Goal: Check status: Check status

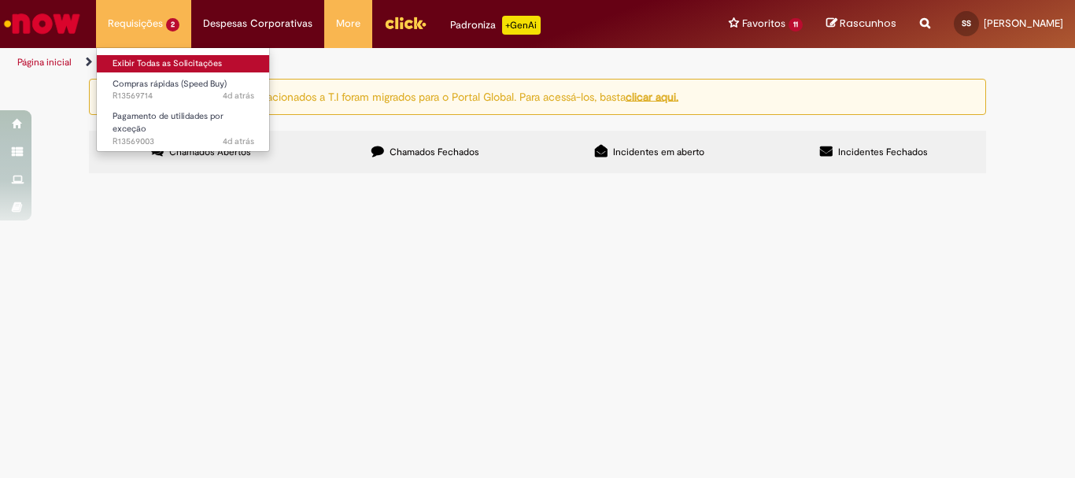
click at [131, 66] on link "Exibir Todas as Solicitações" at bounding box center [183, 63] width 173 height 17
click at [132, 62] on link "Exibir Todas as Solicitações" at bounding box center [183, 63] width 173 height 17
click at [128, 57] on link "Exibir Todas as Solicitações" at bounding box center [183, 63] width 173 height 17
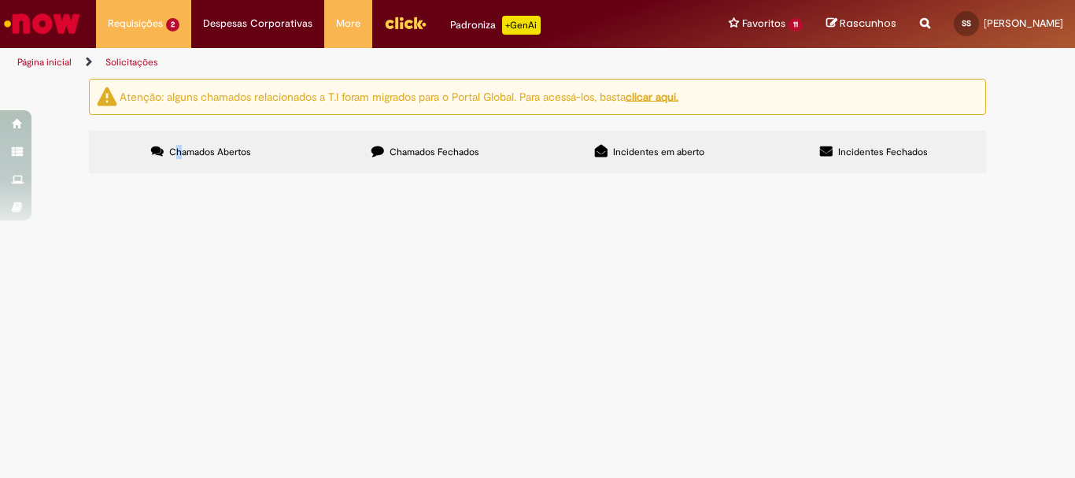
click at [173, 150] on span "Chamados Abertos" at bounding box center [210, 152] width 82 height 13
click at [212, 151] on span "Chamados Abertos" at bounding box center [210, 152] width 82 height 13
click at [0, 0] on span "Bom dia! Solicito aprovação do orçamento em anexo para pedido de compra de copo…" at bounding box center [0, 0] width 0 height 0
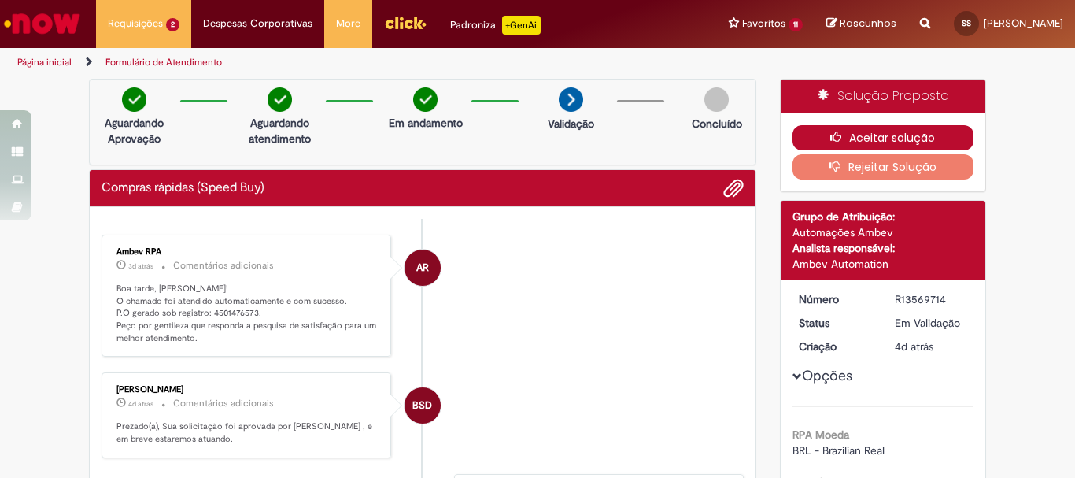
click at [886, 135] on button "Aceitar solução" at bounding box center [883, 137] width 182 height 25
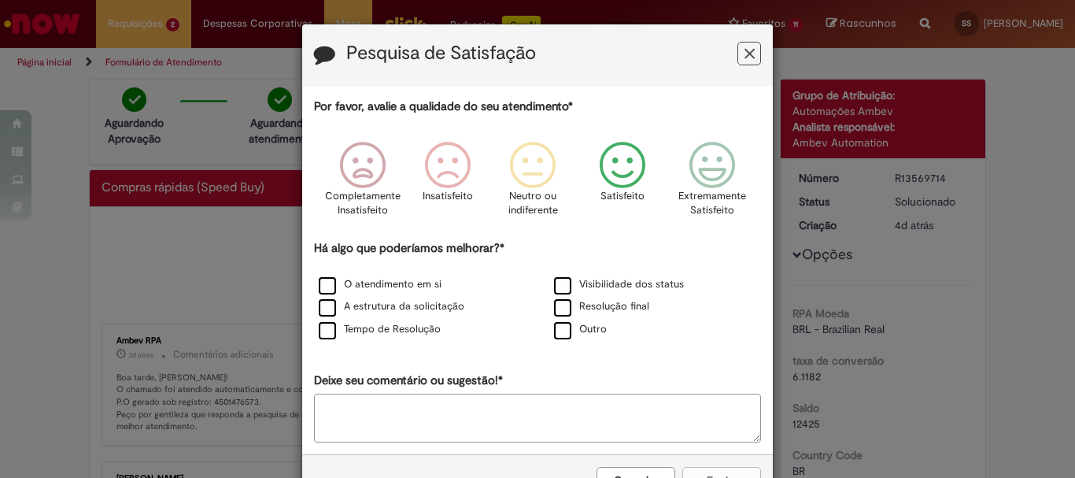
click at [607, 171] on icon "Feedback" at bounding box center [622, 165] width 59 height 47
click at [324, 308] on label "A estrutura da solicitação" at bounding box center [392, 306] width 146 height 15
click at [323, 330] on label "Tempo de Resolução" at bounding box center [380, 329] width 122 height 15
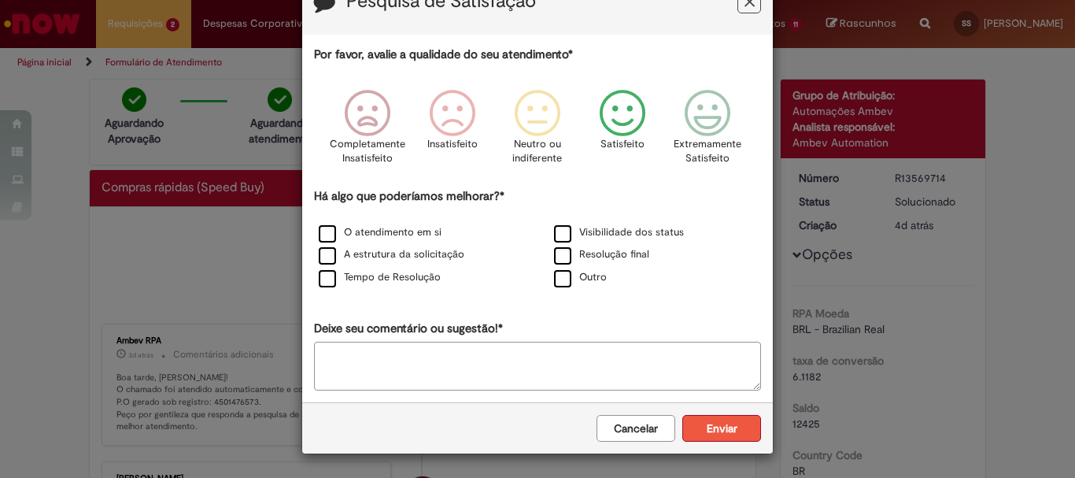
click at [708, 424] on button "Enviar" at bounding box center [721, 428] width 79 height 27
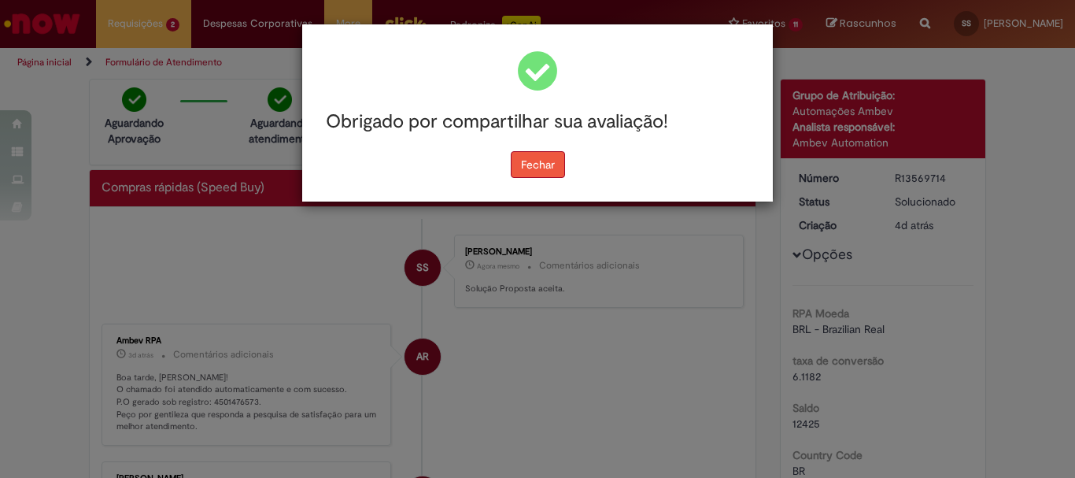
click at [537, 162] on button "Fechar" at bounding box center [538, 164] width 54 height 27
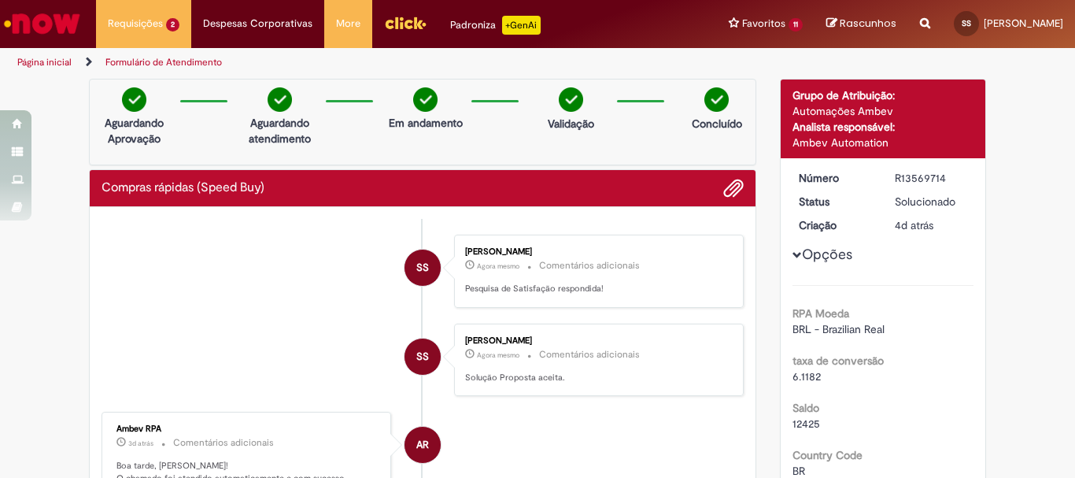
drag, startPoint x: 211, startPoint y: 233, endPoint x: 212, endPoint y: 208, distance: 25.2
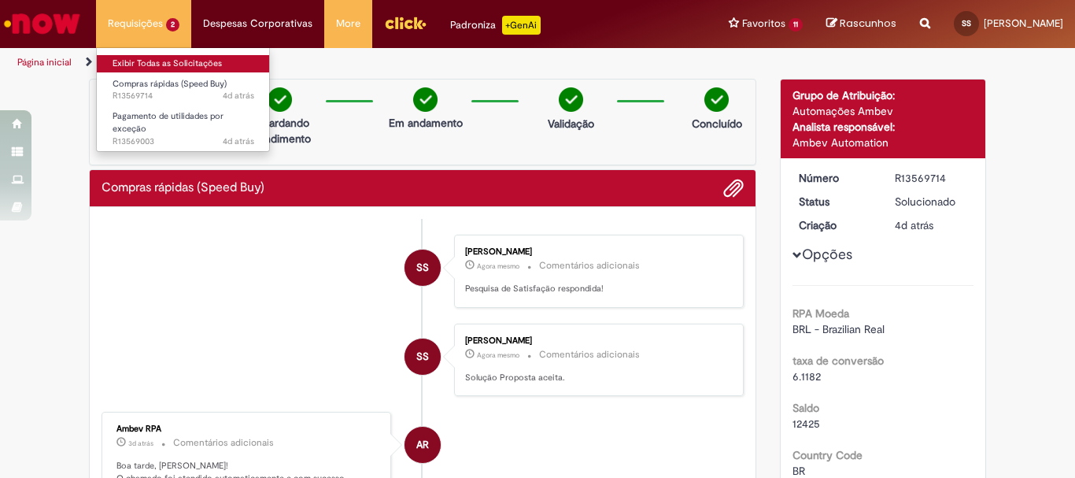
click at [135, 63] on link "Exibir Todas as Solicitações" at bounding box center [183, 63] width 173 height 17
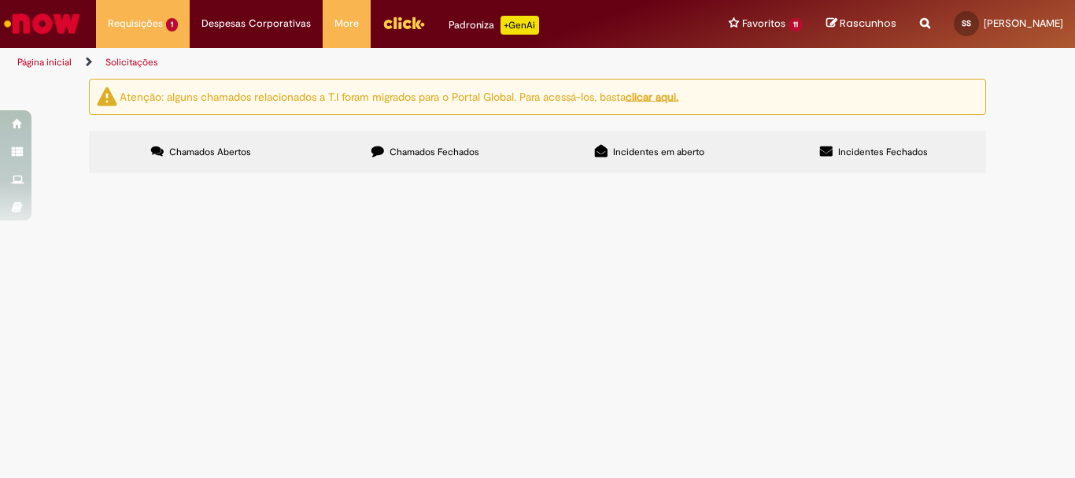
click at [0, 0] on span "Bom dia! Solicito lançamento do recibo 1098 referente ao reembolso do mês de [D…" at bounding box center [0, 0] width 0 height 0
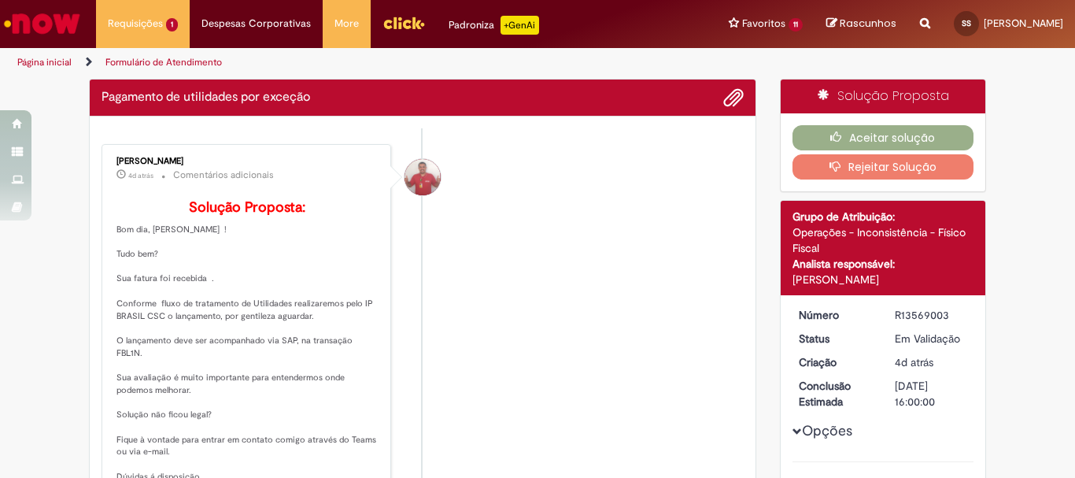
click at [510, 277] on li "[PERSON_NAME] 4d atrás 4 dias atrás Comentários adicionais Solução Proposta: Bo…" at bounding box center [423, 350] width 642 height 413
